Goal: Task Accomplishment & Management: Use online tool/utility

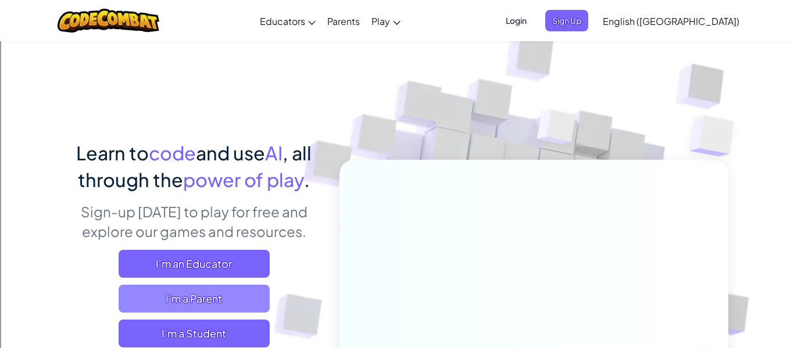
scroll to position [108, 0]
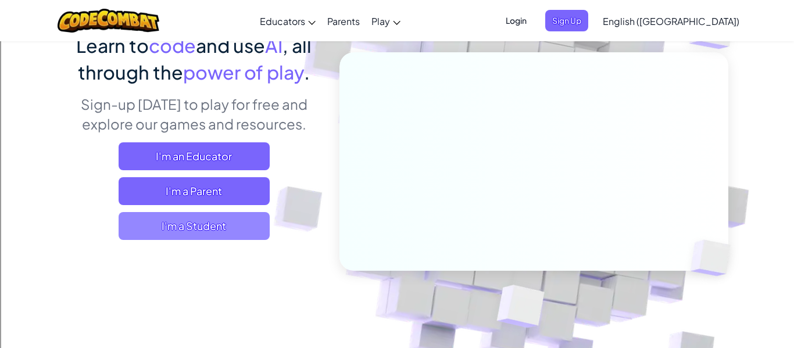
click at [178, 228] on span "I'm a Student" at bounding box center [194, 226] width 151 height 28
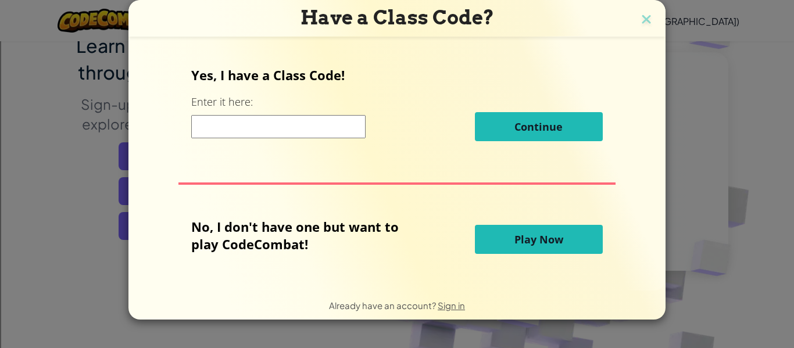
click at [514, 240] on span "Play Now" at bounding box center [538, 239] width 49 height 14
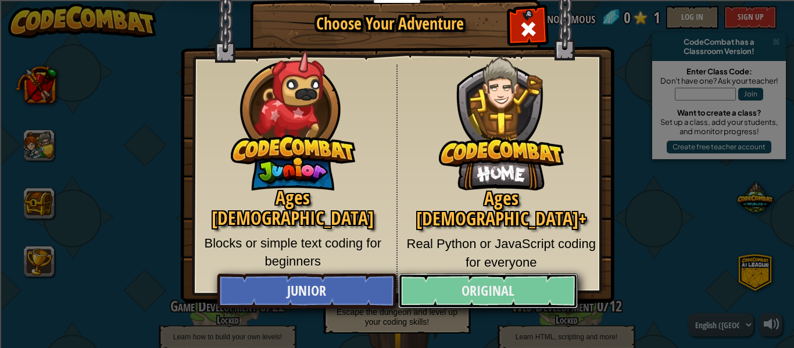
click at [473, 291] on link "Original" at bounding box center [487, 291] width 179 height 35
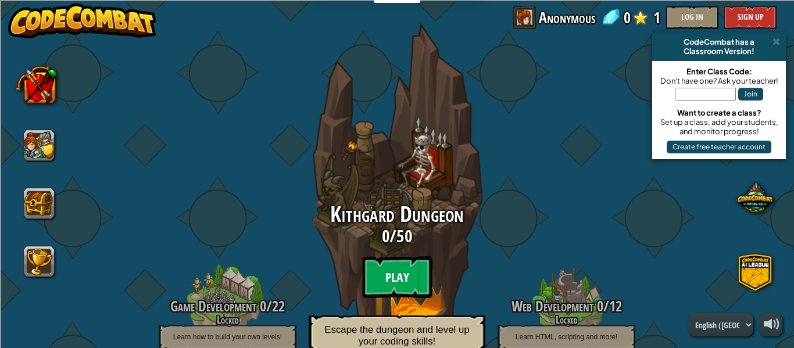
click at [379, 273] on btn "Play" at bounding box center [397, 277] width 70 height 42
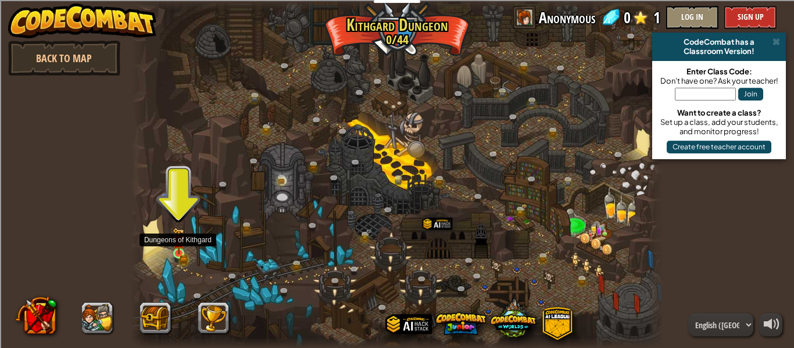
click at [180, 240] on img at bounding box center [179, 241] width 12 height 27
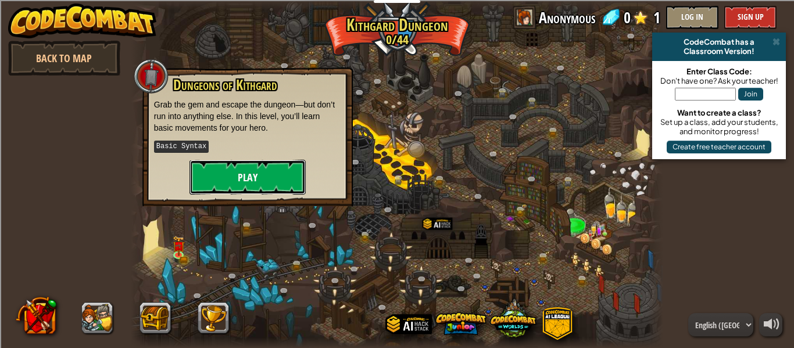
click at [272, 165] on button "Play" at bounding box center [247, 177] width 116 height 35
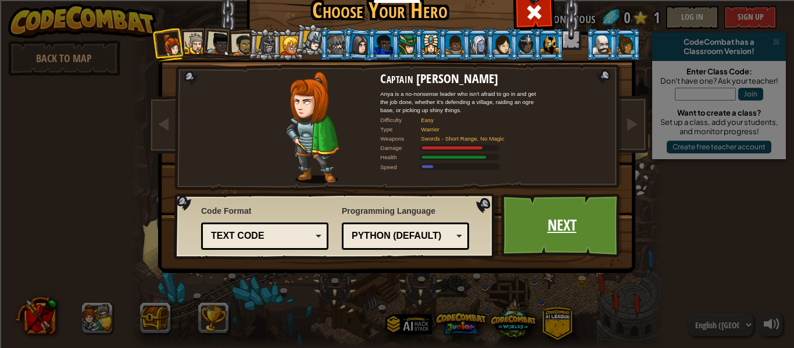
click at [607, 218] on link "Next" at bounding box center [561, 226] width 121 height 64
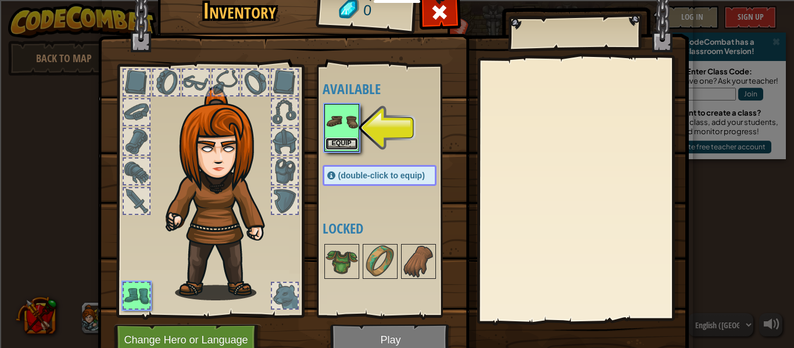
click at [350, 144] on button "Equip" at bounding box center [341, 144] width 33 height 12
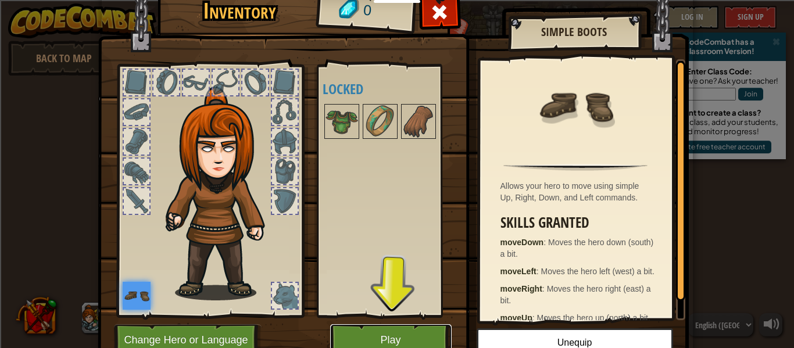
click at [395, 337] on button "Play" at bounding box center [390, 340] width 121 height 32
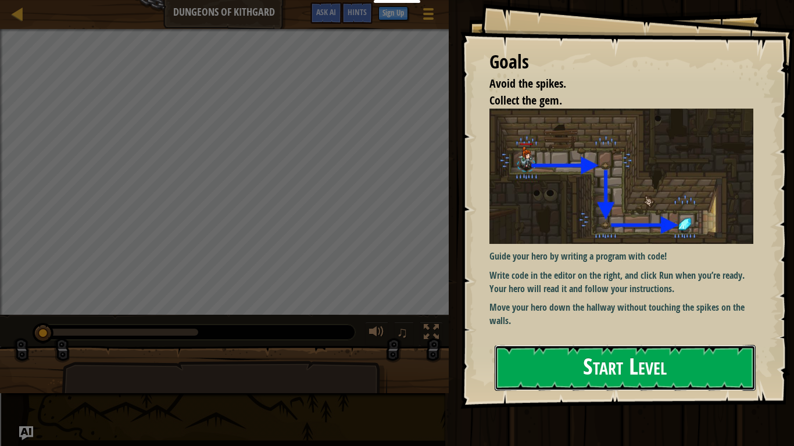
click at [586, 348] on button "Start Level" at bounding box center [625, 368] width 261 height 46
